Goal: Use online tool/utility: Use online tool/utility

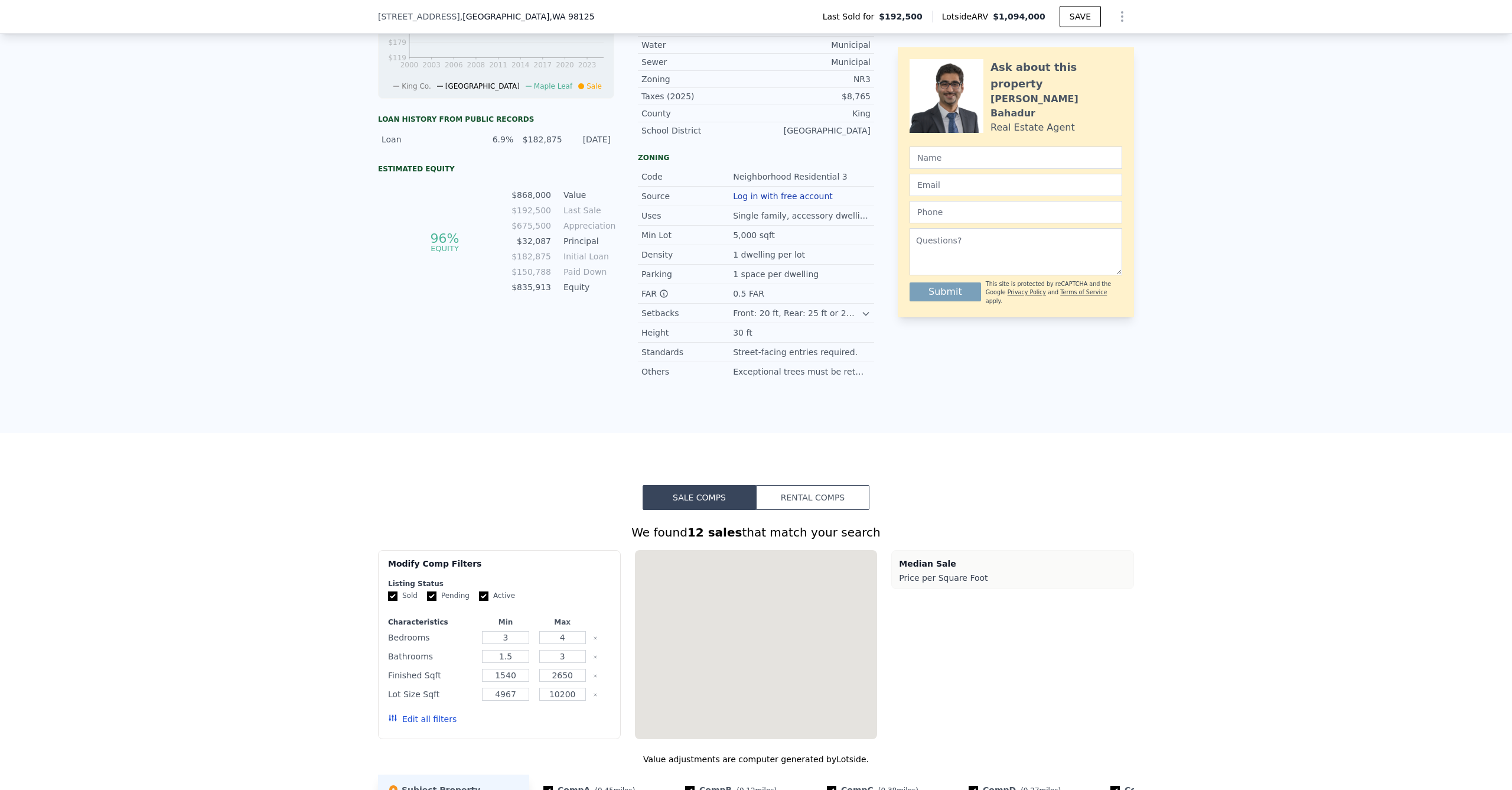
scroll to position [1541, 0]
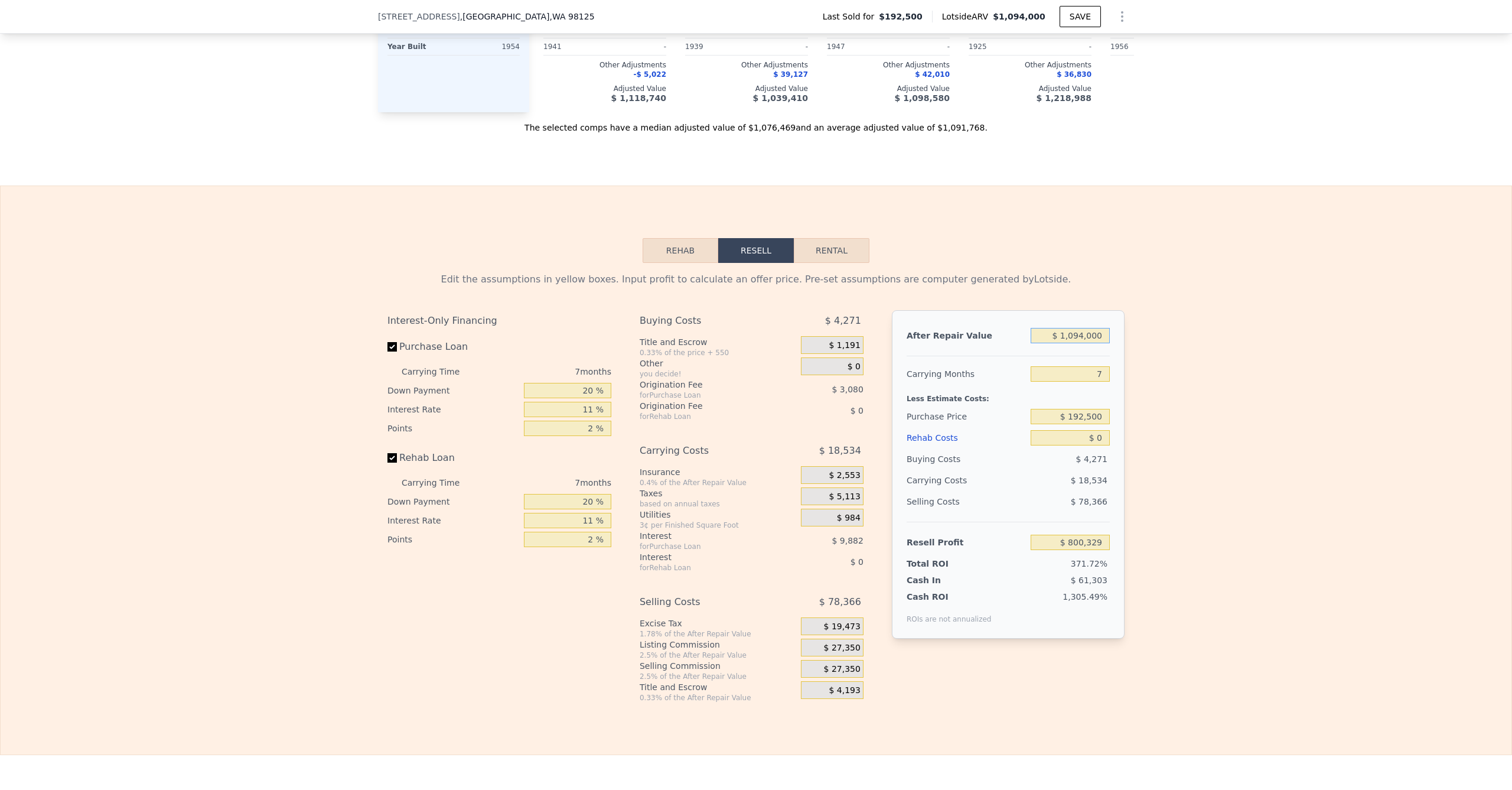
click at [1076, 343] on input "$ 1,094,000" at bounding box center [1070, 336] width 79 height 15
type input "$ 1"
type input "-$ 213,301"
type input "$ 150"
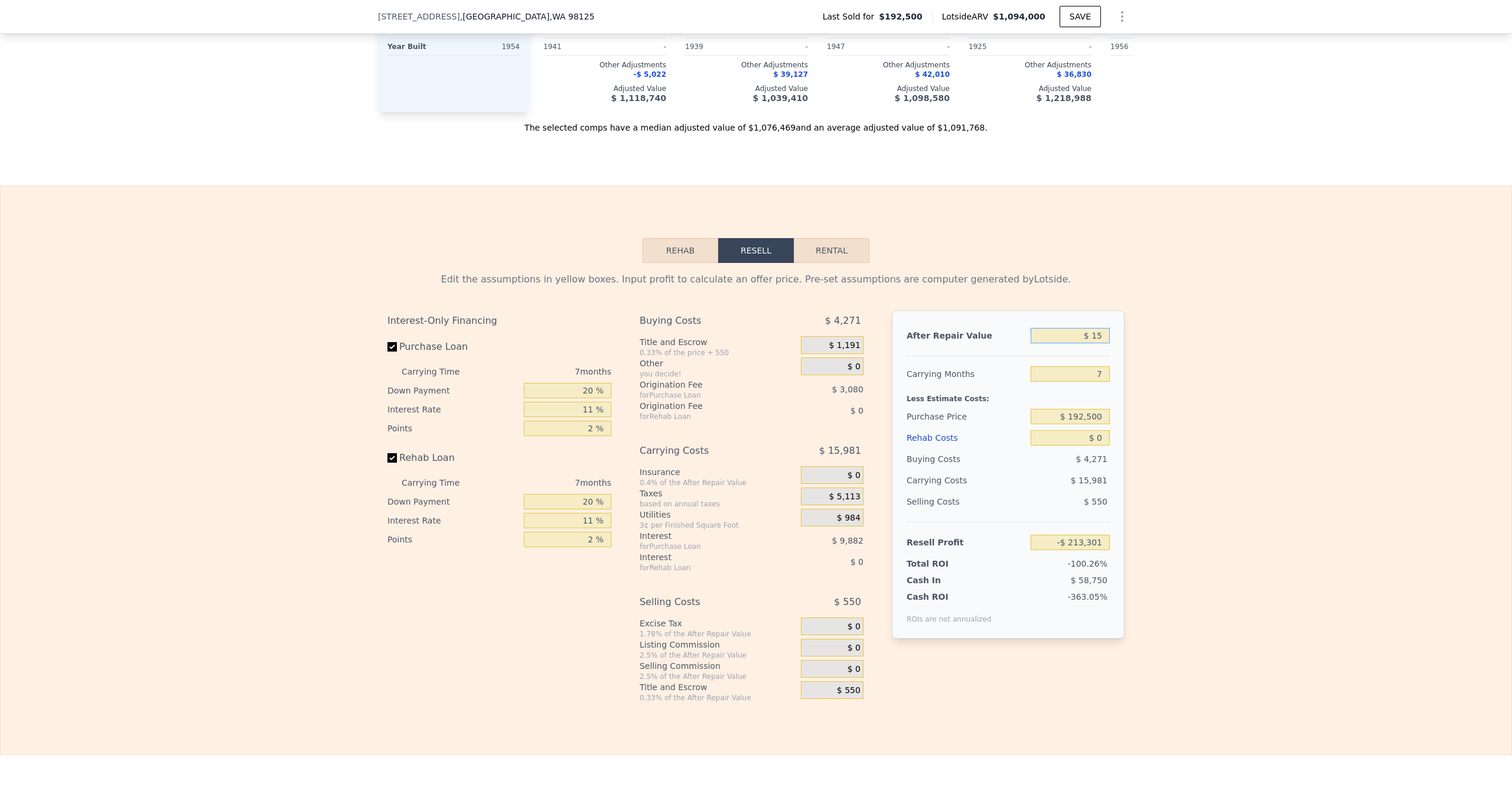
type input "-$ 213,163"
type input "$ 1,500"
type input "-$ 211,914"
type input "$ 150,000"
type input "-$ 199,404"
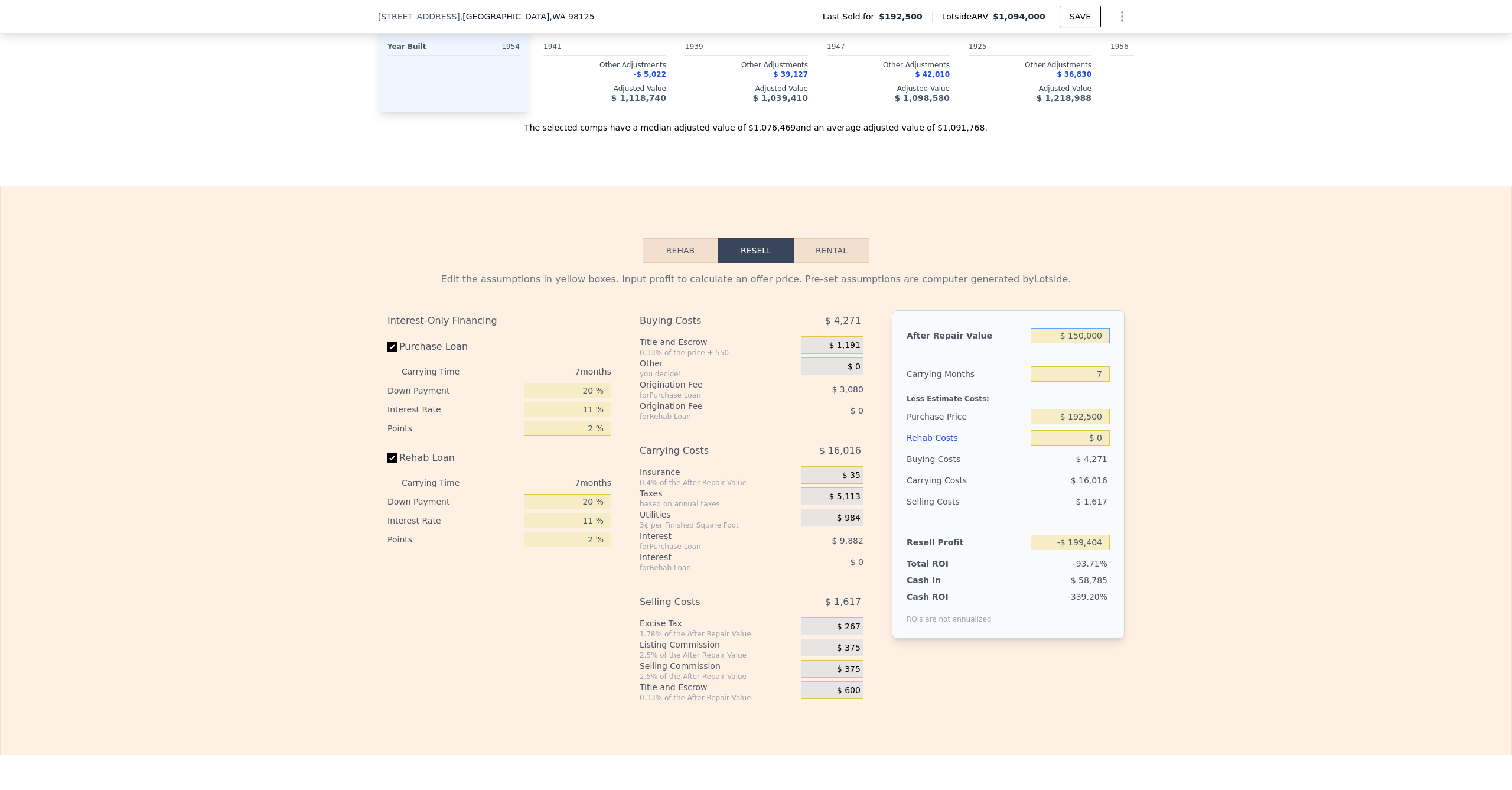
type input "$ 1,500,000"
type input "$ 1,176,503"
drag, startPoint x: 1139, startPoint y: 426, endPoint x: 1123, endPoint y: 411, distance: 21.9
click at [1139, 426] on div "Edit the assumptions in yellow boxes. Input profit to calculate an offer price.…" at bounding box center [756, 483] width 1510 height 440
drag, startPoint x: 1086, startPoint y: 390, endPoint x: 1127, endPoint y: 384, distance: 41.4
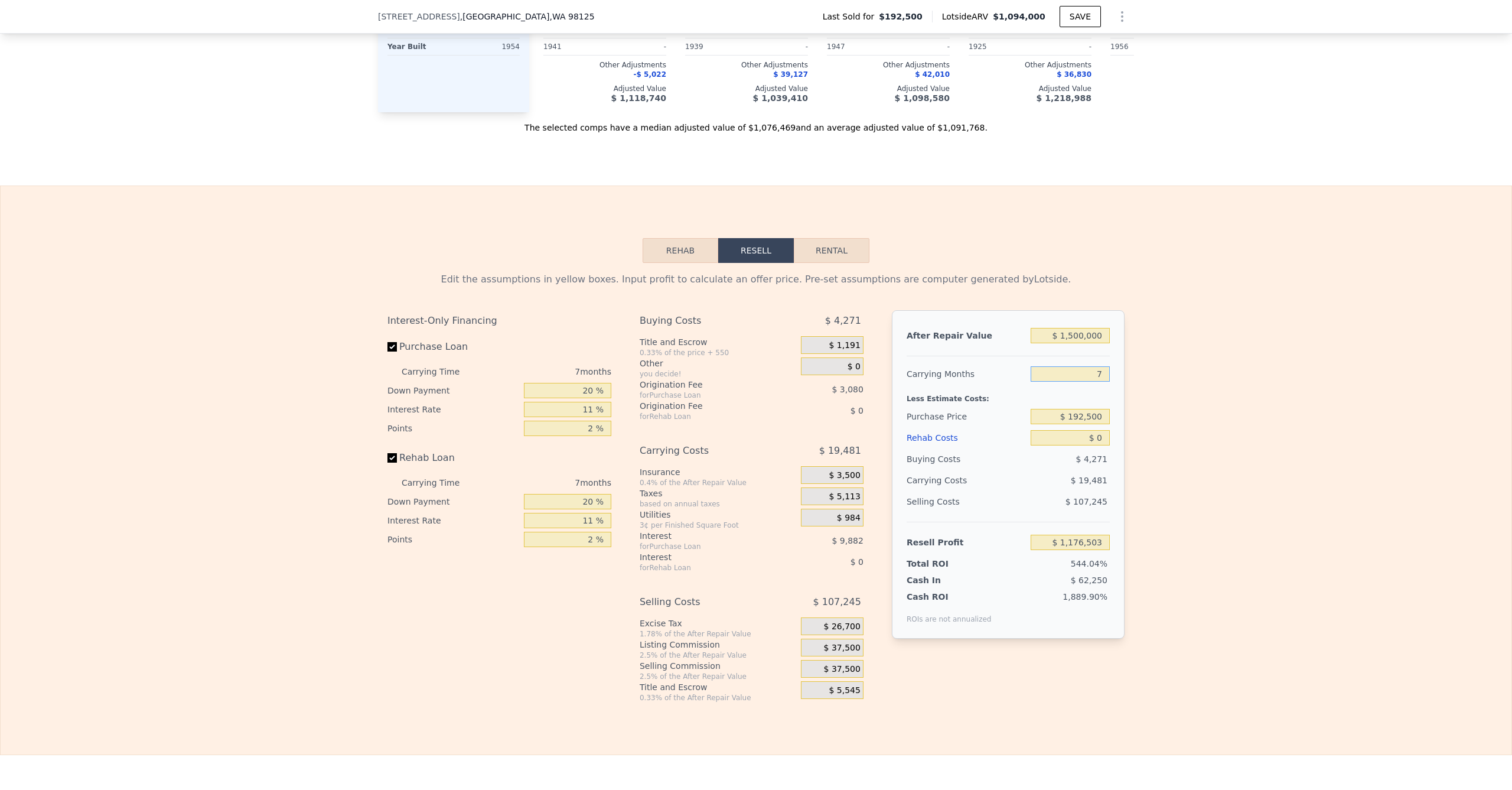
click at [1124, 385] on div "Edit the assumptions in yellow boxes. Input profit to calculate an offer price.…" at bounding box center [755, 483] width 756 height 440
click at [1124, 398] on div "Edit the assumptions in yellow boxes. Input profit to calculate an offer price.…" at bounding box center [755, 483] width 756 height 440
type input "6"
type input "$ 1,179,285"
type input "6"
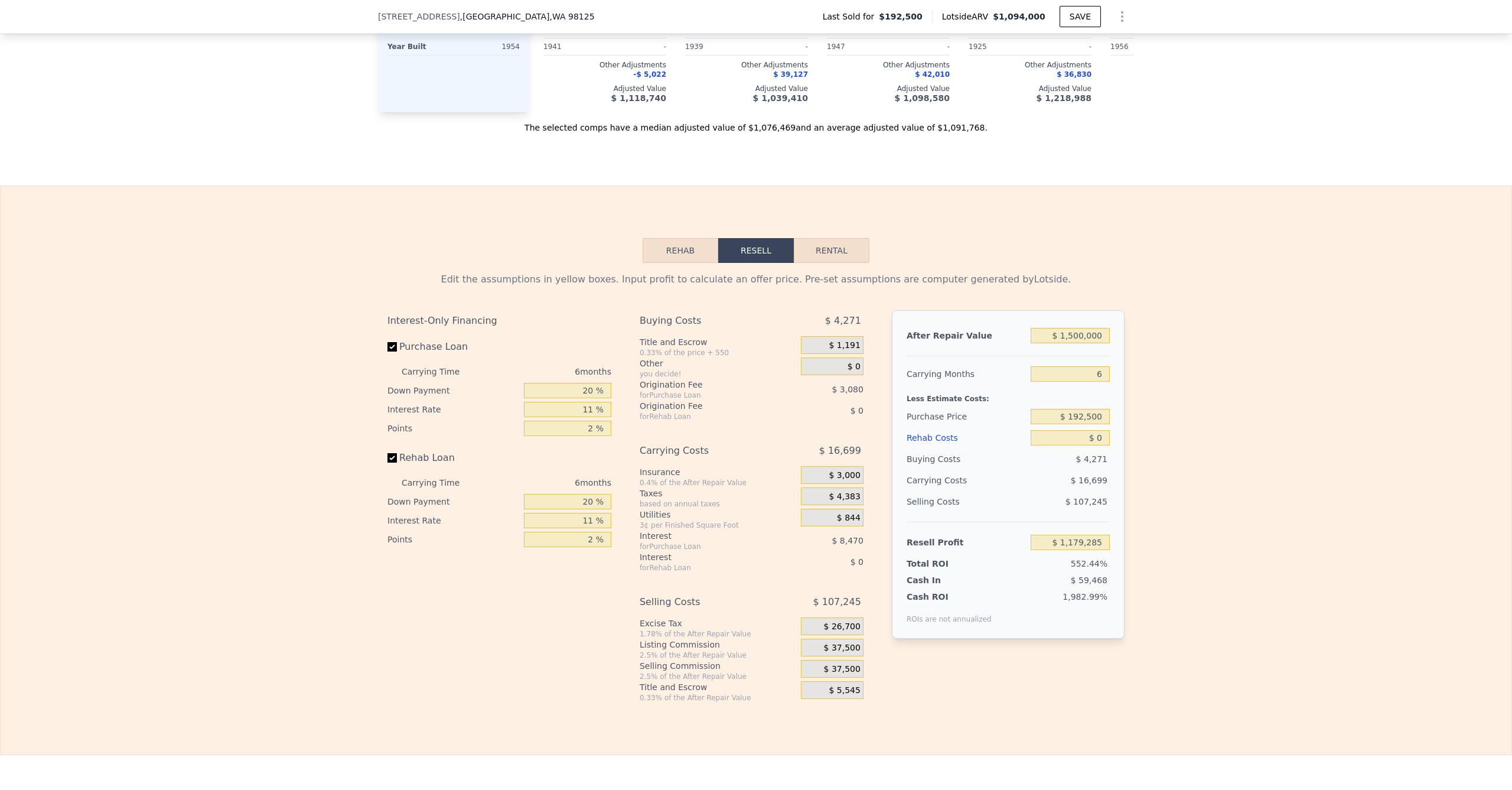
click at [1151, 442] on div "Edit the assumptions in yellow boxes. Input profit to calculate an offer price.…" at bounding box center [756, 483] width 1510 height 440
click at [1073, 422] on input "$ 192,500" at bounding box center [1070, 414] width 79 height 15
type input "$ 965,000"
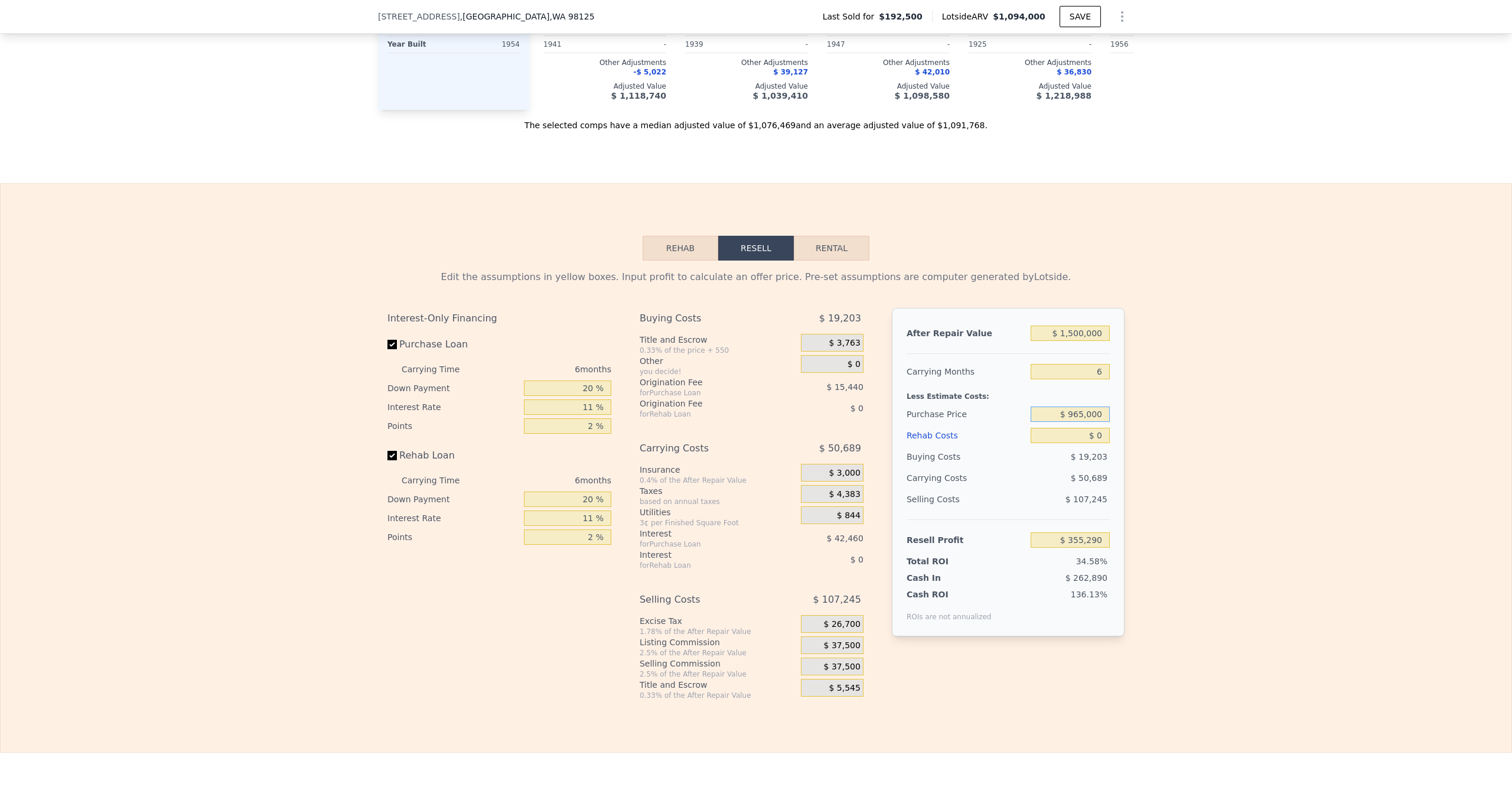
type input "$ 357,863"
click at [1082, 443] on input "$ 0" at bounding box center [1070, 436] width 79 height 15
type input "$ 10"
type input "$ 357,853"
type input "$ 150"
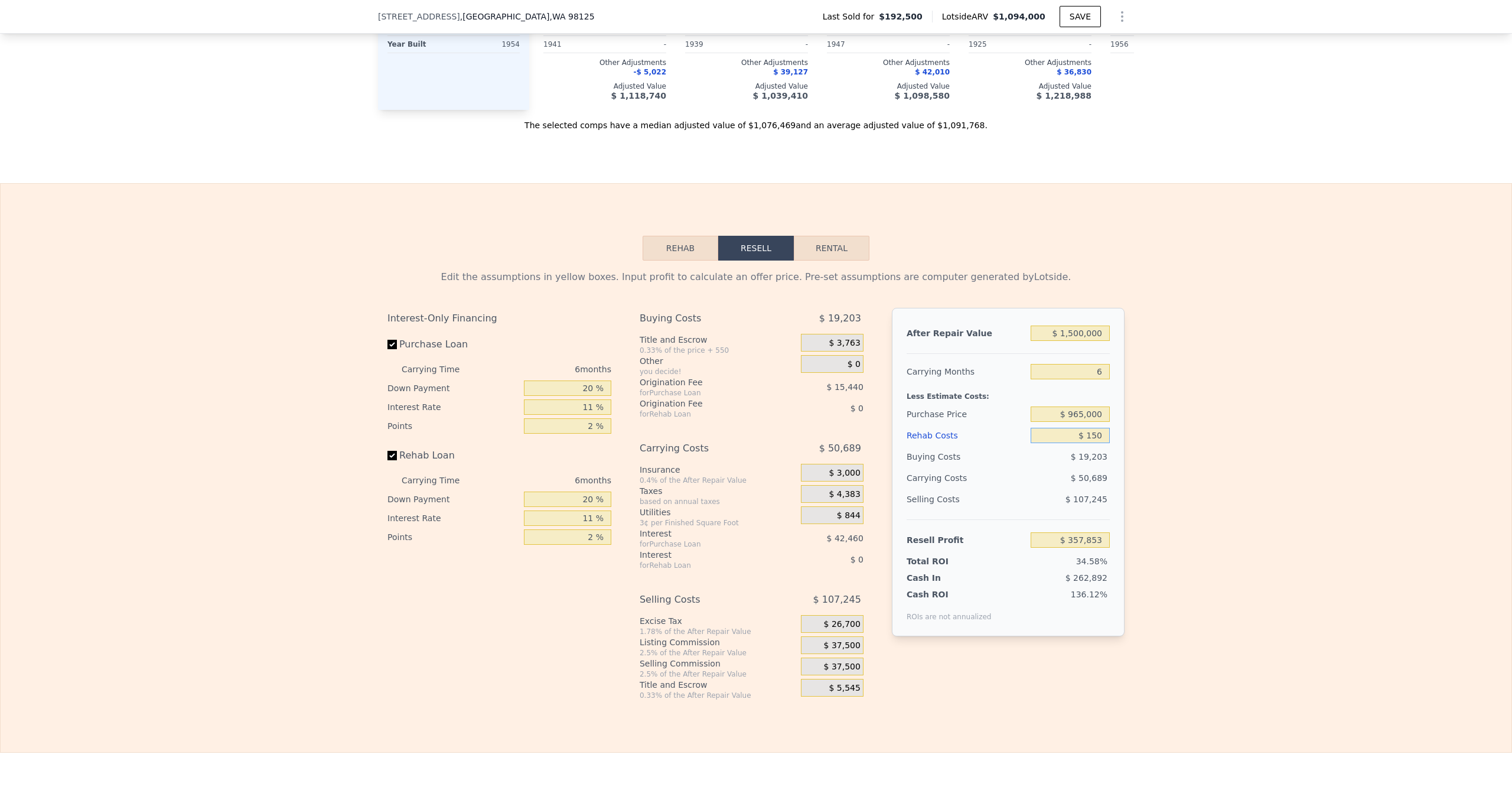
type input "$ 357,705"
type input "$ 15,000"
type input "$ 356,273"
type input "$ 150,000"
type input "$ 198,863"
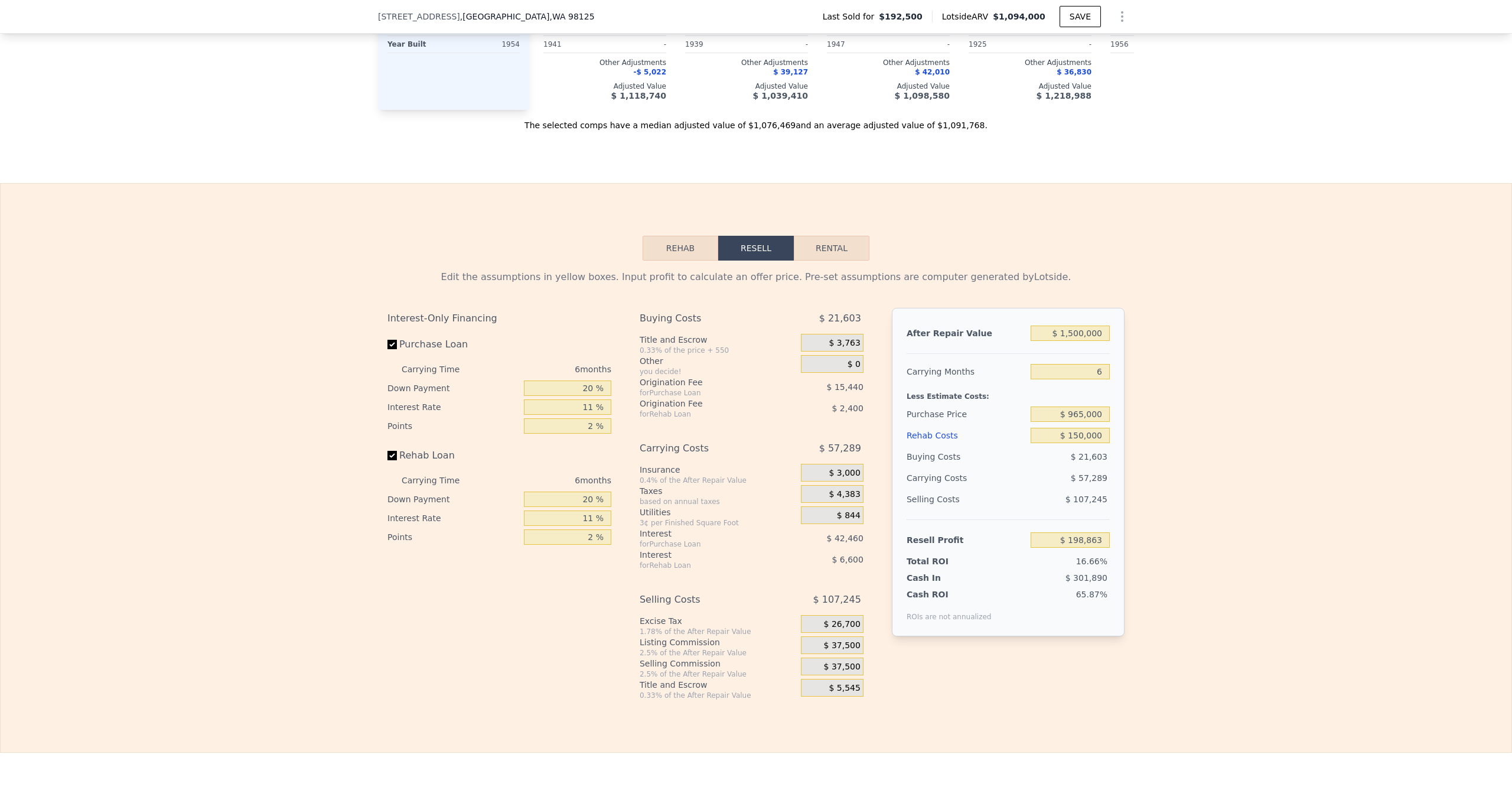
click at [1177, 466] on div "Edit the assumptions in yellow boxes. Input profit to calculate an offer price.…" at bounding box center [756, 480] width 1510 height 440
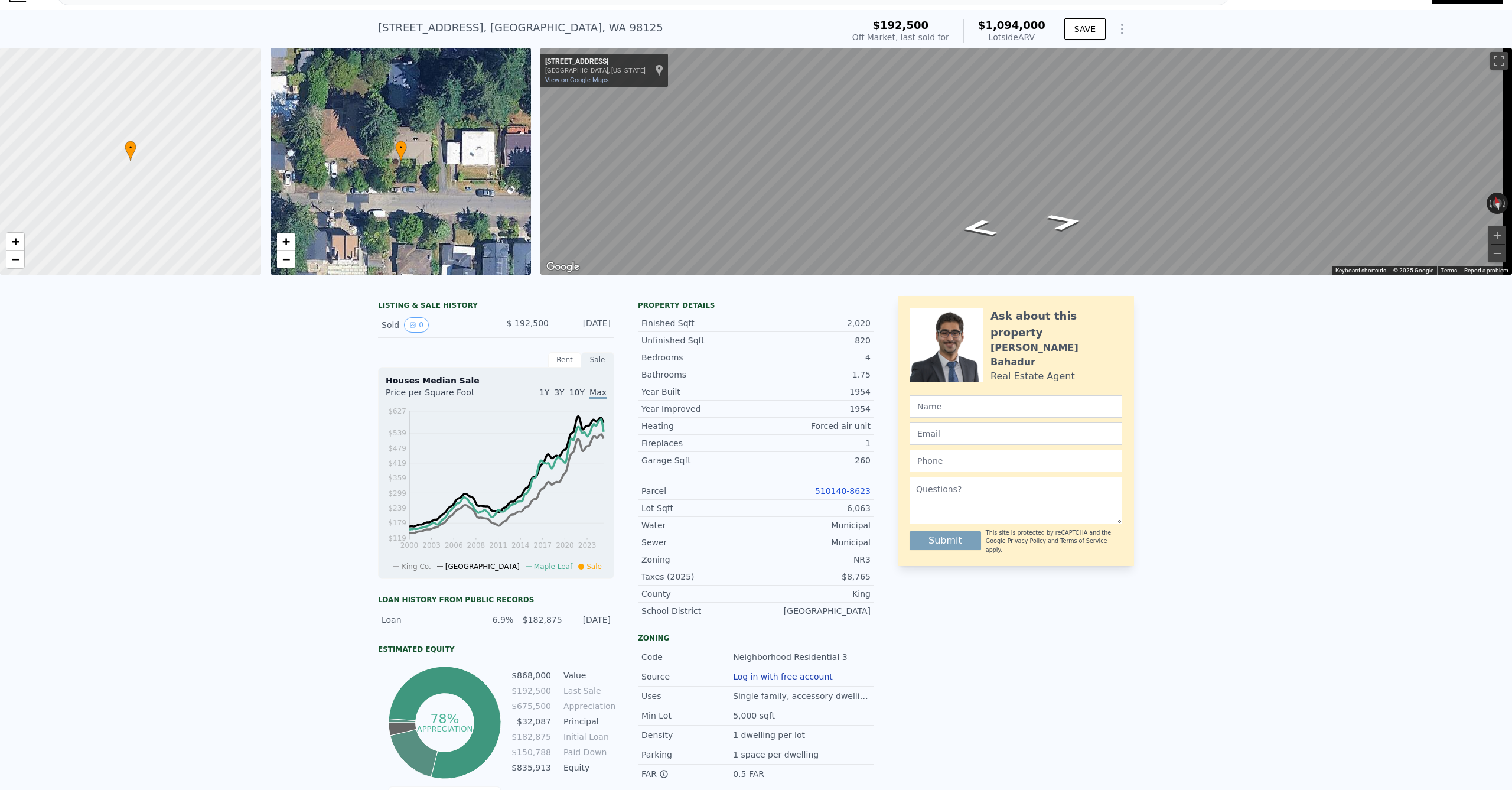
scroll to position [0, 0]
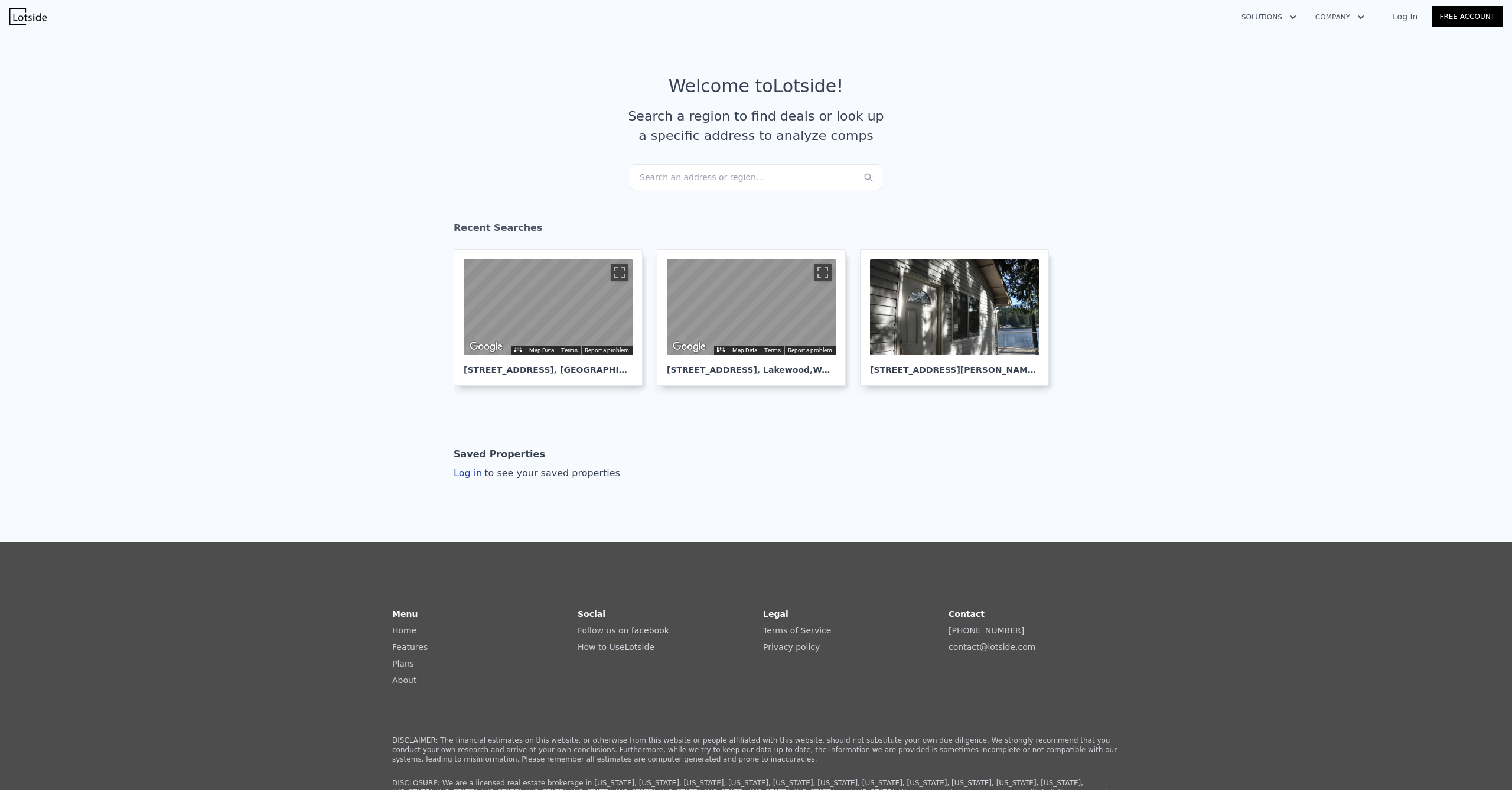
click at [687, 175] on div "Search an address or region..." at bounding box center [755, 177] width 253 height 26
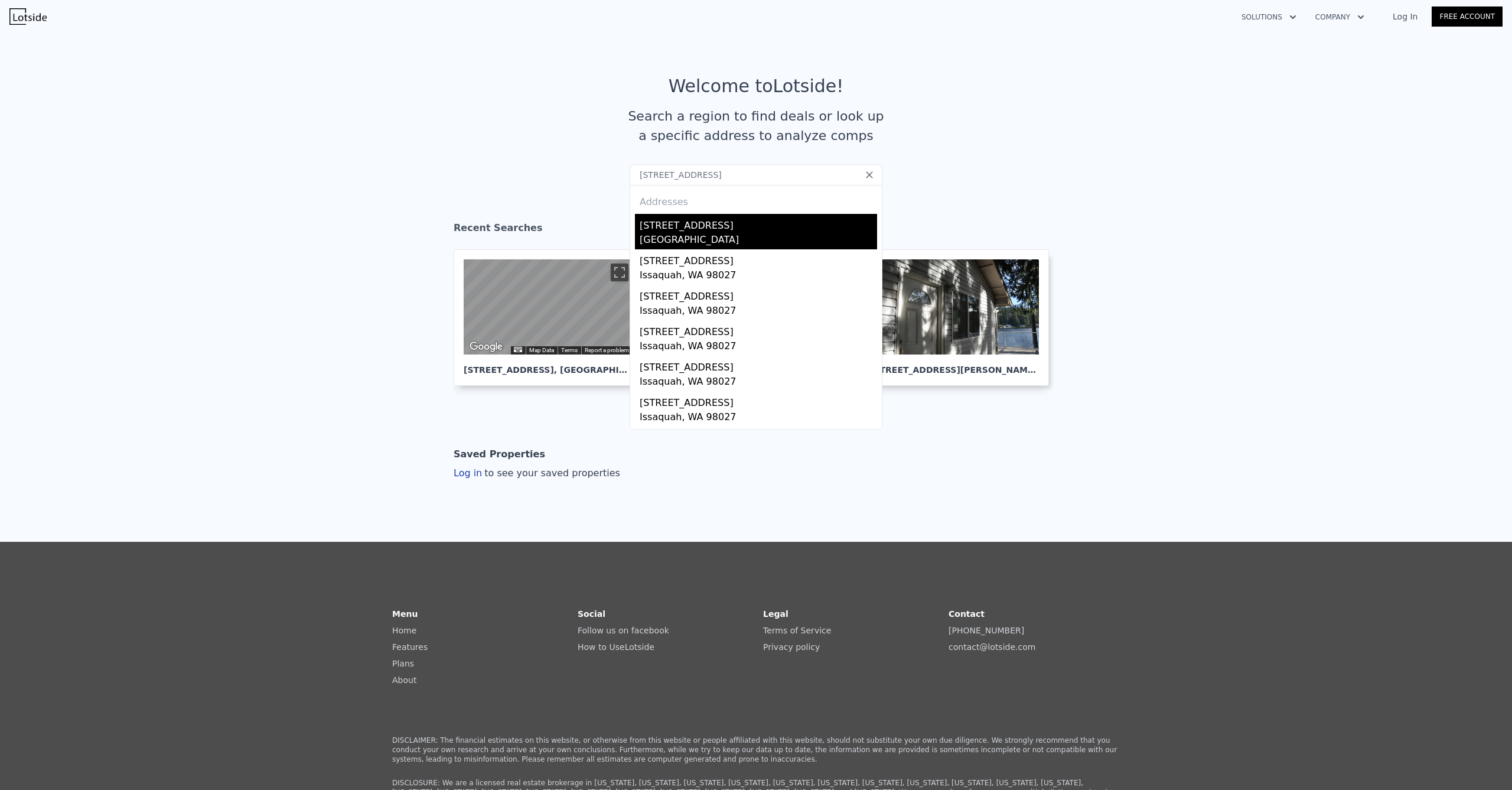
type input "25529 SE 159th St, Issaquah, WA 98027"
click at [718, 227] on div "25529 SE 159th St" at bounding box center [758, 223] width 237 height 19
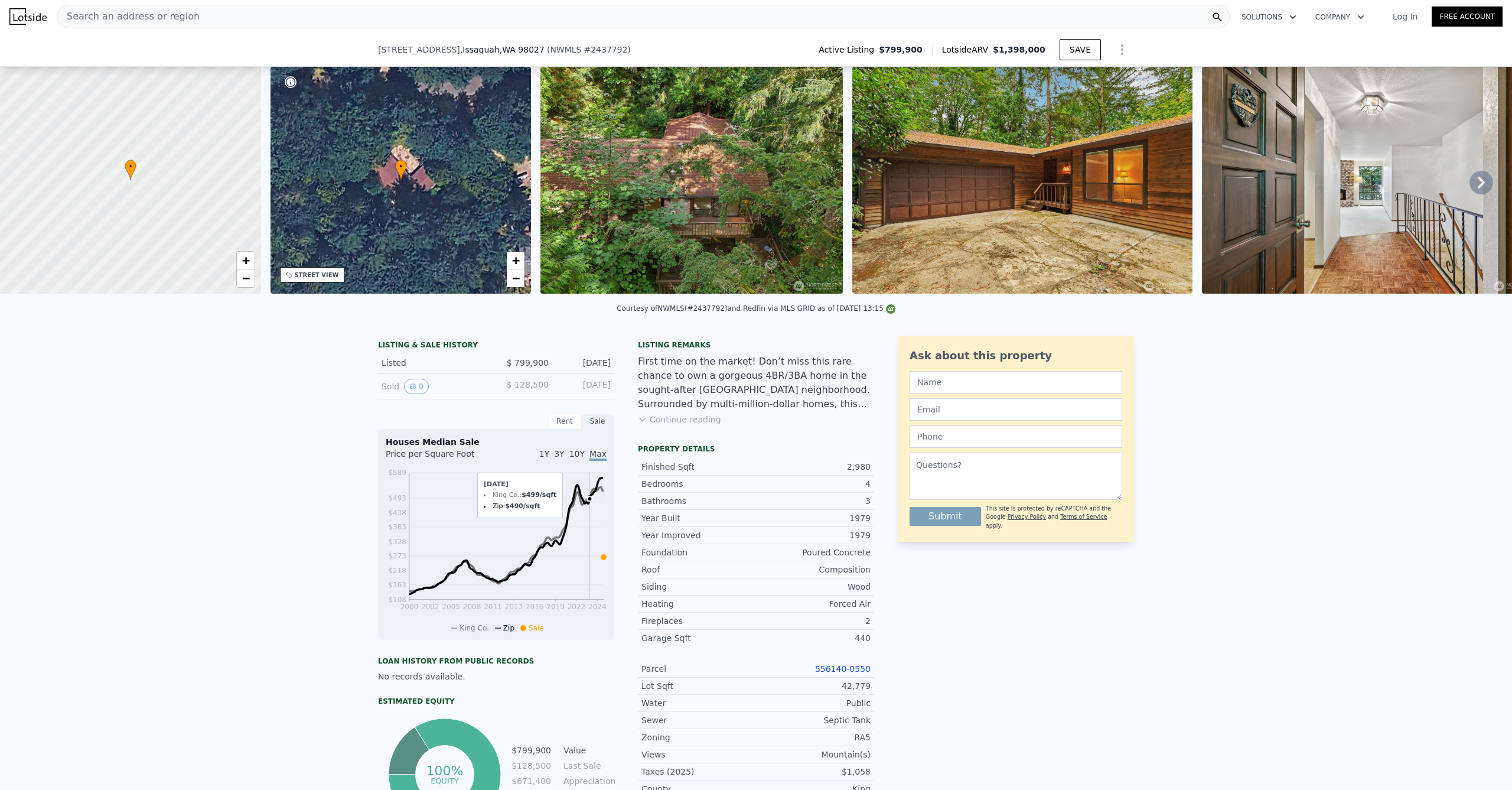
scroll to position [203, 0]
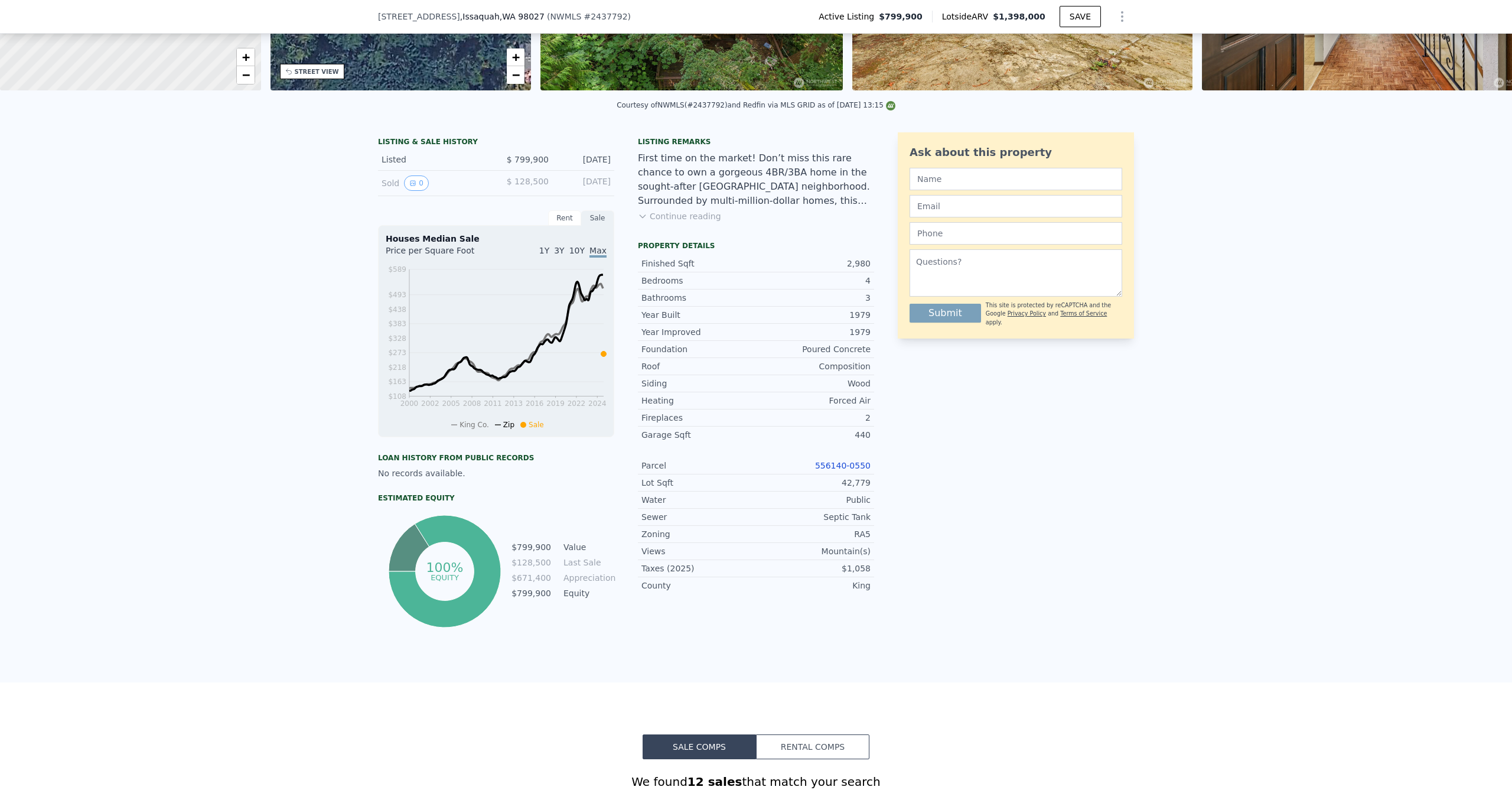
click at [699, 109] on div "Courtesy of NWMLS (#2437792) and Redfin via MLS GRID as of 10/02/2025 13:15" at bounding box center [756, 105] width 279 height 8
click at [700, 109] on div "Courtesy of NWMLS (#2437792) and Redfin via MLS GRID as of 10/02/2025 13:15" at bounding box center [756, 105] width 279 height 8
click at [705, 109] on div "Courtesy of NWMLS (#2437792) and Redfin via MLS GRID as of 10/02/2025 13:15" at bounding box center [756, 105] width 279 height 8
copy div "2437792"
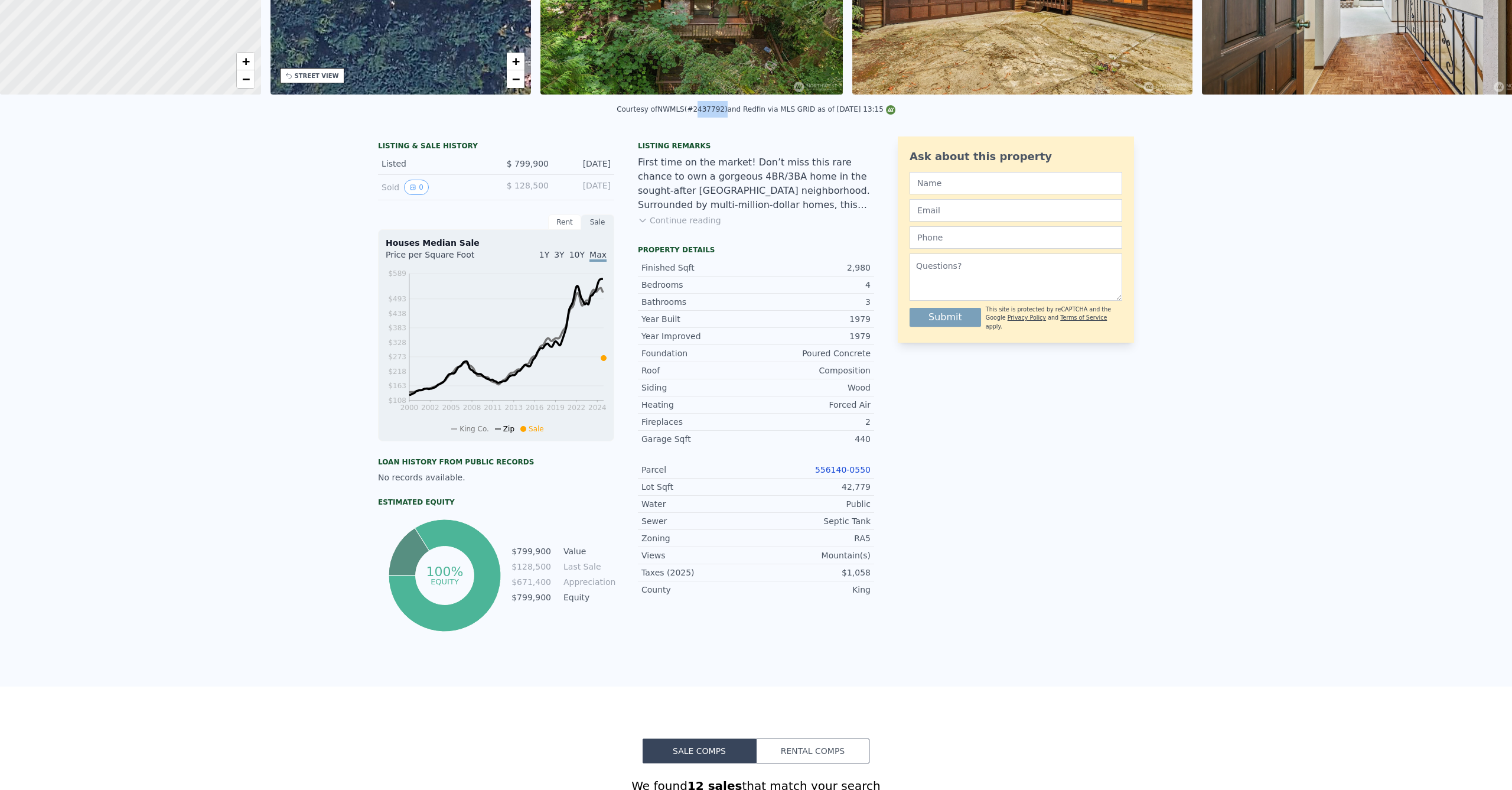
scroll to position [0, 0]
